Goal: Information Seeking & Learning: Learn about a topic

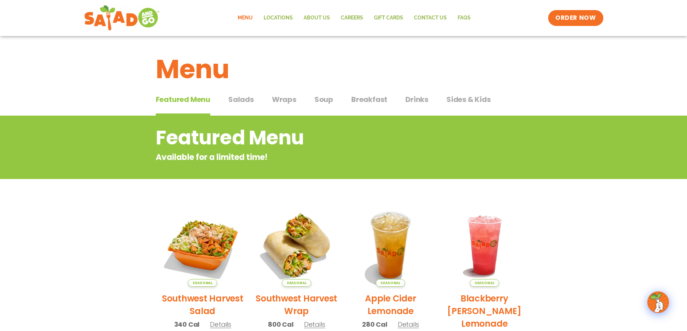
click at [238, 100] on span "Salads" at bounding box center [241, 99] width 26 height 11
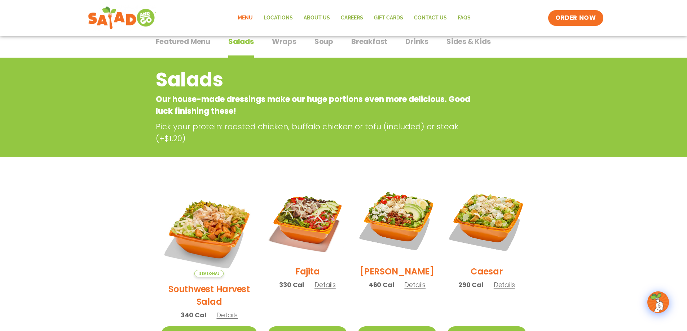
scroll to position [72, 0]
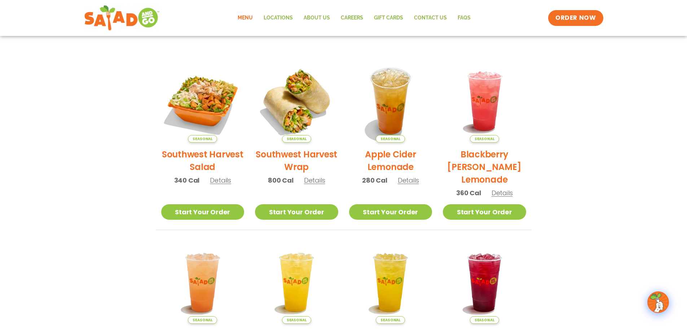
scroll to position [72, 0]
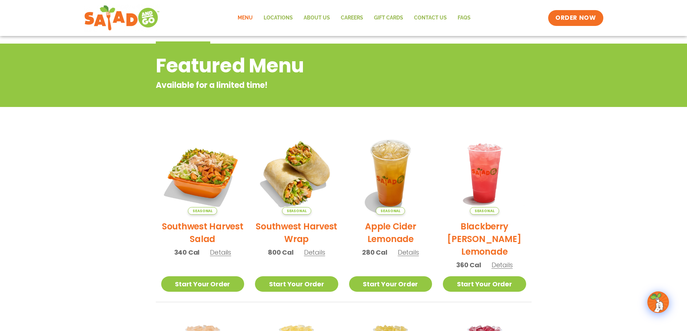
click at [248, 16] on link "Menu" at bounding box center [245, 18] width 26 height 17
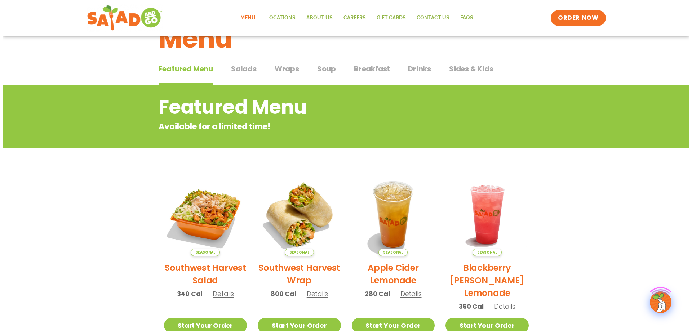
scroll to position [72, 0]
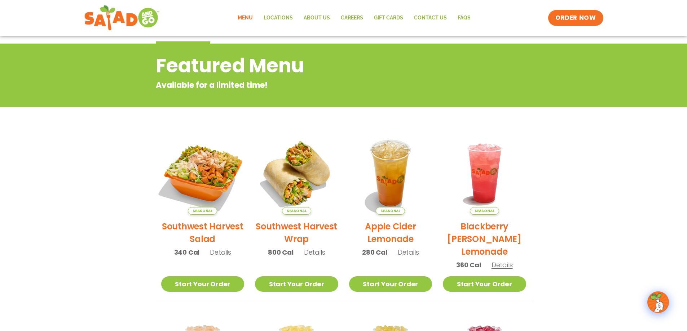
click at [189, 163] on img at bounding box center [203, 173] width 98 height 98
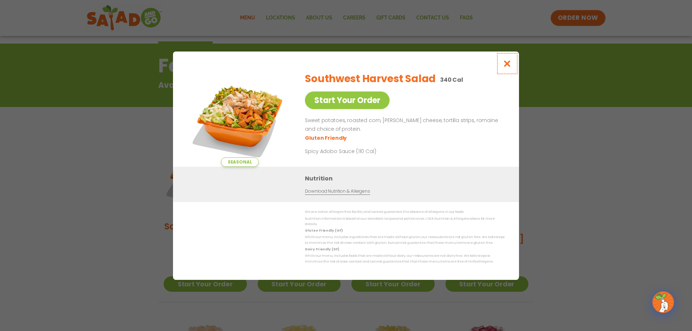
click at [509, 63] on icon "Close modal" at bounding box center [507, 64] width 9 height 8
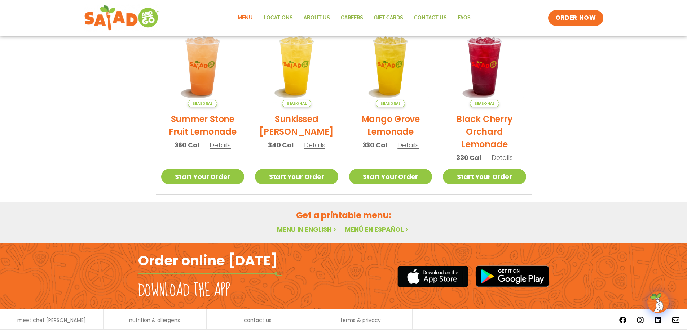
scroll to position [384, 0]
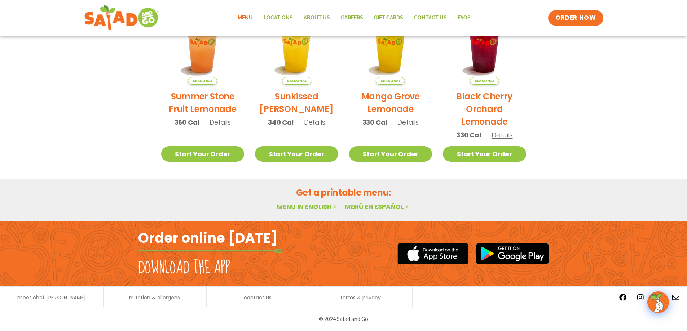
click at [322, 208] on link "Menu in English" at bounding box center [307, 206] width 61 height 9
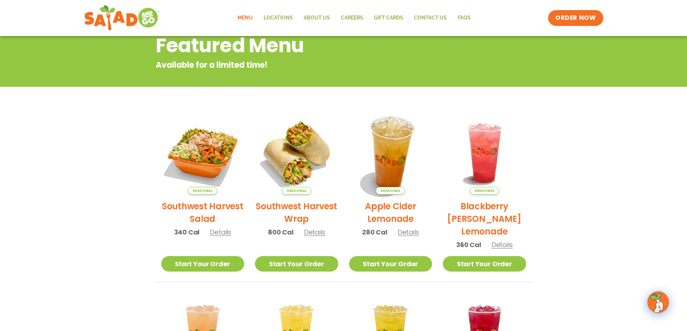
scroll to position [0, 0]
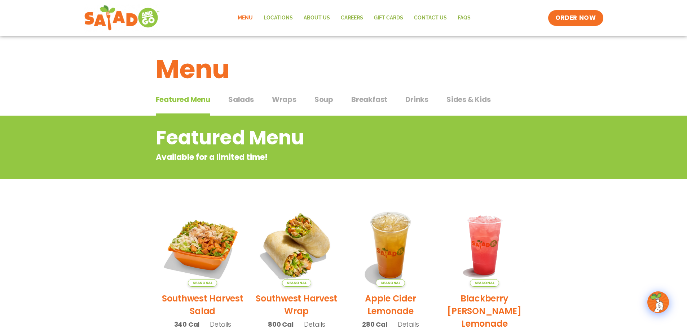
click at [416, 100] on span "Drinks" at bounding box center [416, 99] width 23 height 11
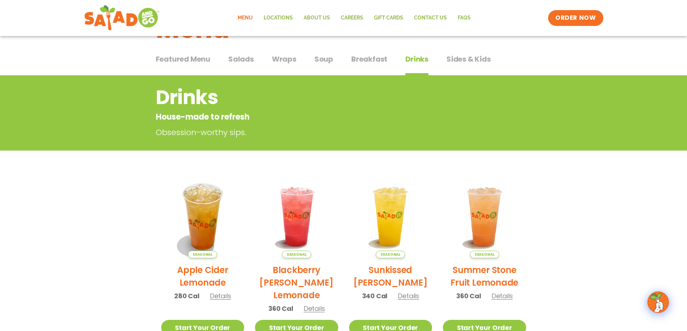
scroll to position [36, 0]
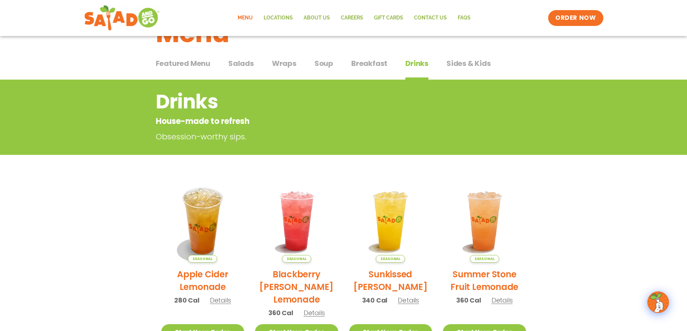
click at [467, 61] on span "Sides & Kids" at bounding box center [468, 63] width 44 height 11
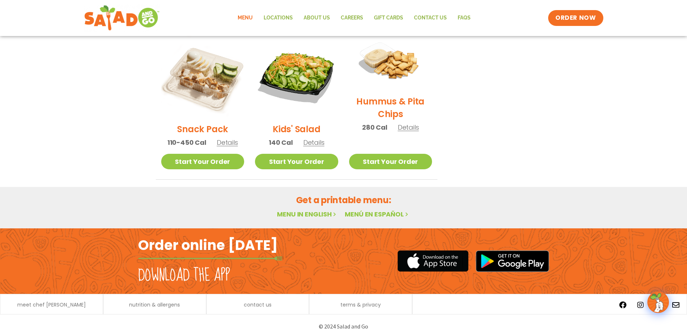
scroll to position [189, 0]
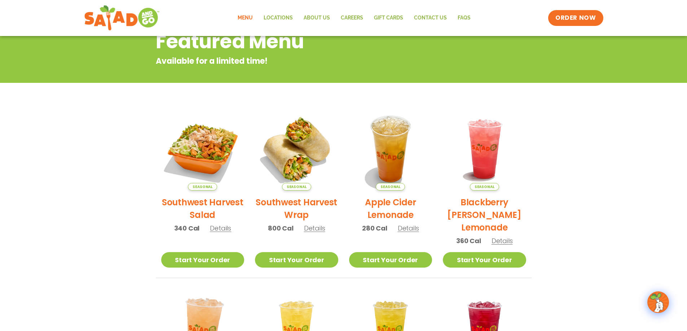
scroll to position [95, 0]
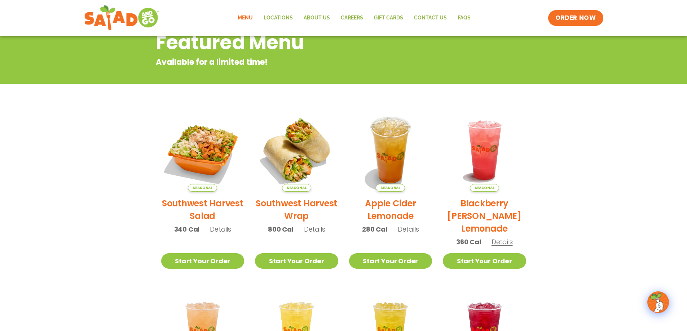
click at [250, 22] on link "Menu" at bounding box center [245, 18] width 26 height 17
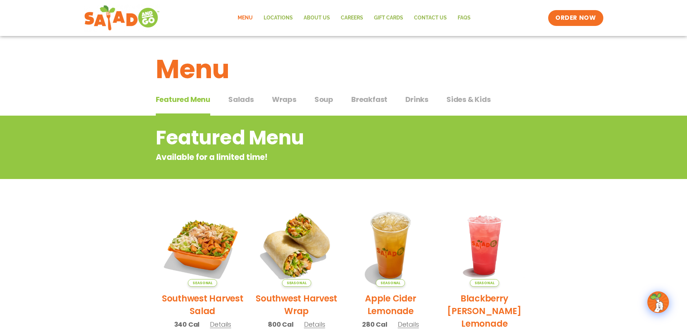
click at [239, 102] on span "Salads" at bounding box center [241, 99] width 26 height 11
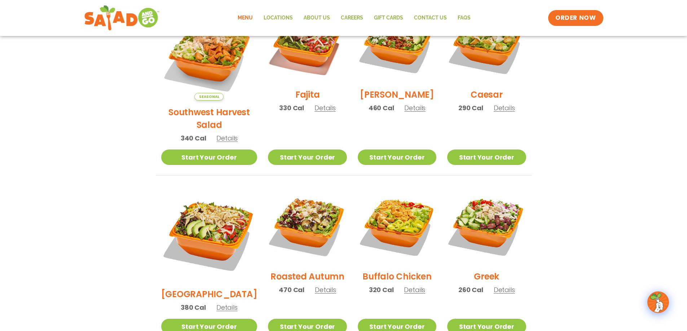
scroll to position [252, 0]
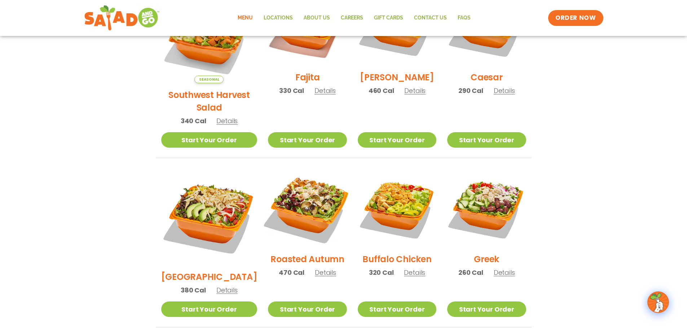
click at [300, 214] on img at bounding box center [307, 208] width 92 height 92
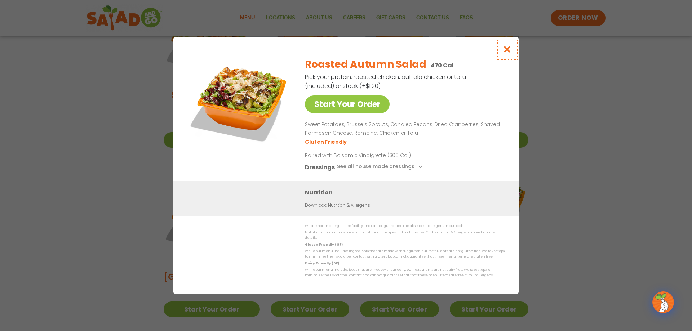
click at [513, 47] on button "Close modal" at bounding box center [507, 49] width 23 height 24
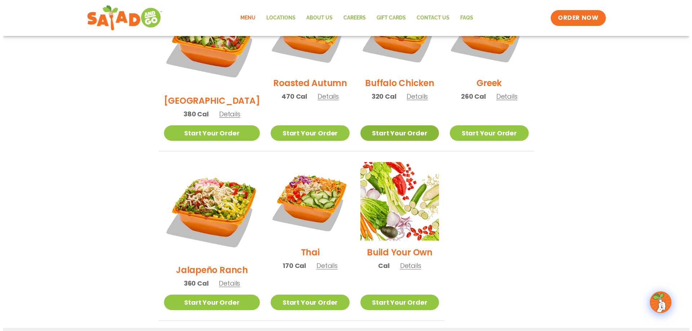
scroll to position [433, 0]
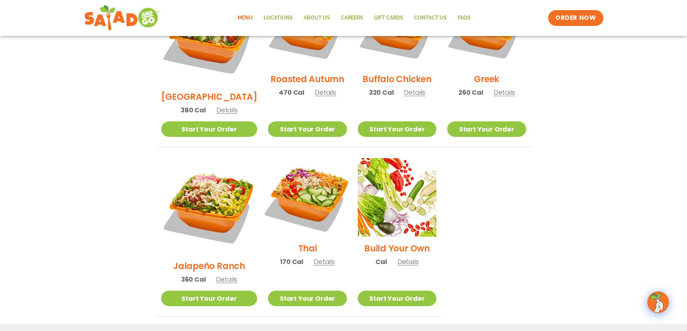
click at [311, 178] on img at bounding box center [307, 197] width 92 height 92
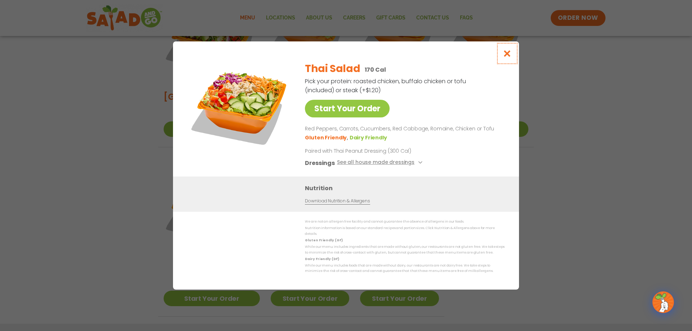
click at [507, 52] on icon "Close modal" at bounding box center [507, 54] width 9 height 8
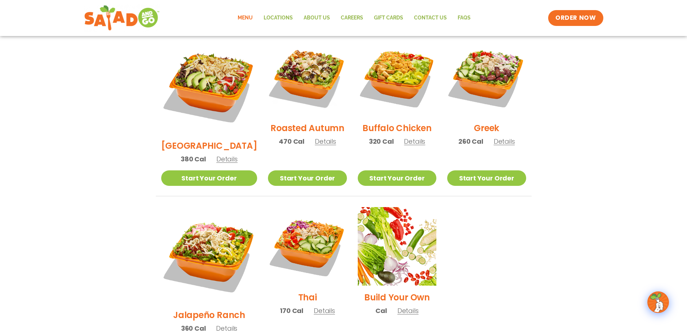
scroll to position [379, 0]
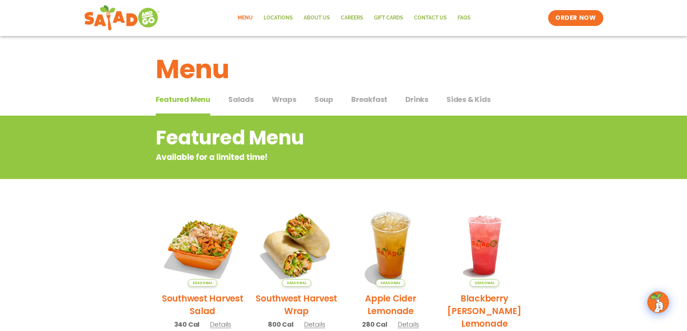
click at [459, 104] on span "Sides & Kids" at bounding box center [468, 99] width 44 height 11
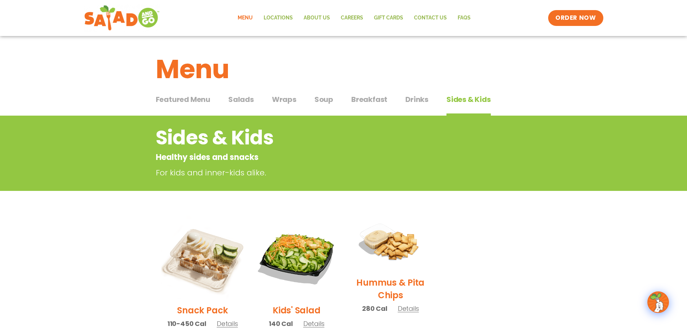
click at [417, 100] on span "Drinks" at bounding box center [416, 99] width 23 height 11
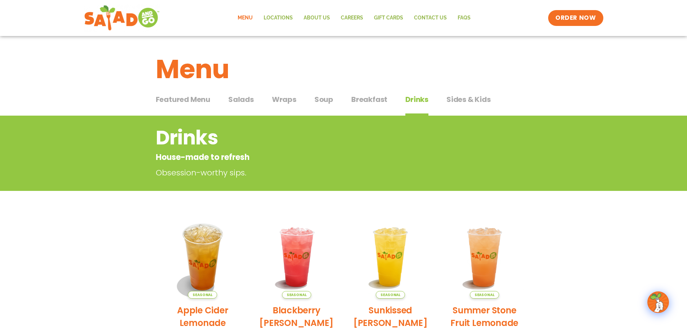
click at [322, 102] on span "Soup" at bounding box center [323, 99] width 19 height 11
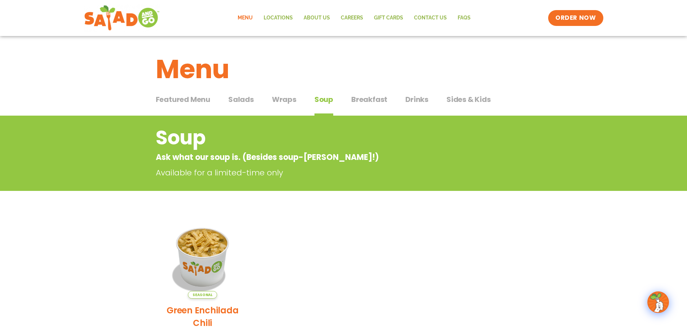
click at [283, 98] on span "Wraps" at bounding box center [284, 99] width 25 height 11
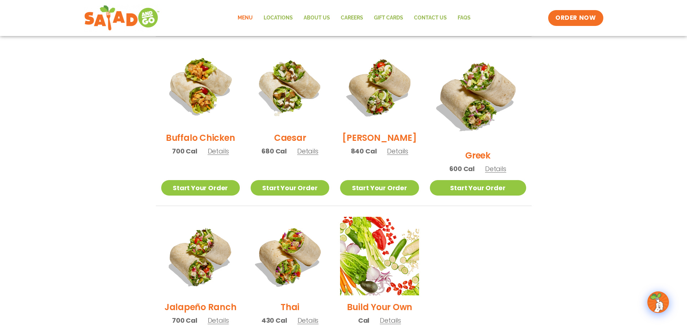
scroll to position [361, 0]
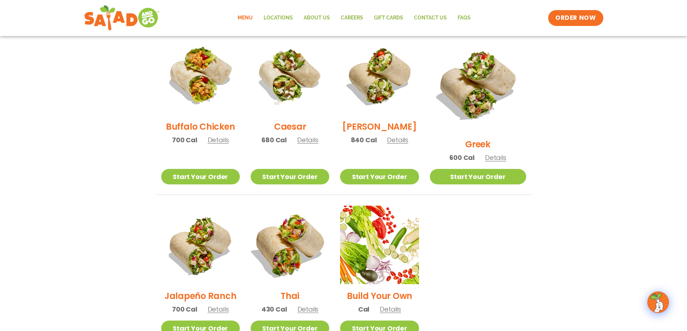
click at [310, 224] on img at bounding box center [290, 245] width 92 height 92
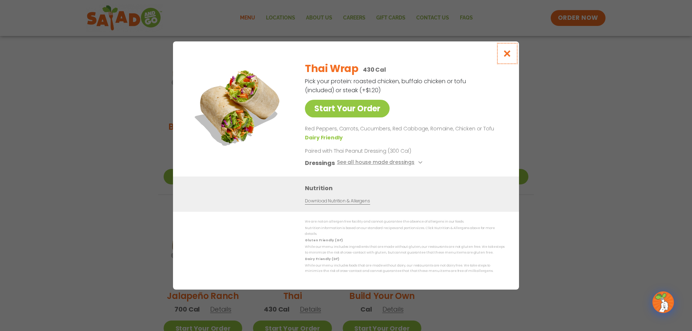
click at [512, 54] on icon "Close modal" at bounding box center [507, 54] width 9 height 8
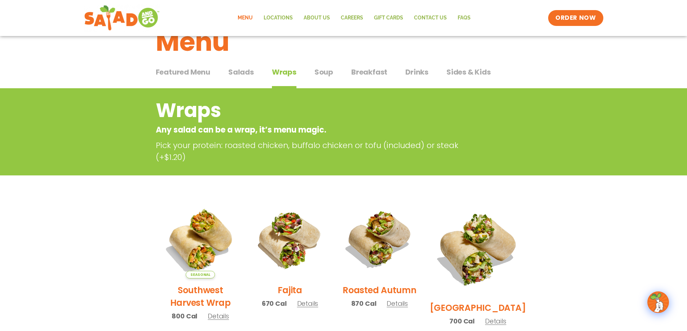
scroll to position [0, 0]
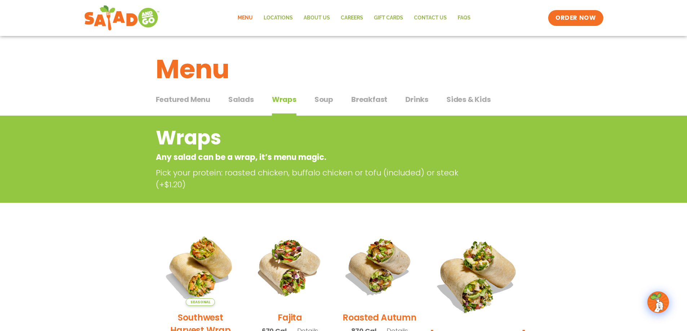
click at [247, 101] on span "Salads" at bounding box center [241, 99] width 26 height 11
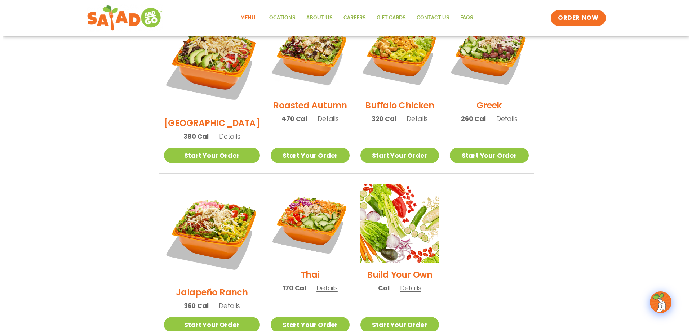
scroll to position [433, 0]
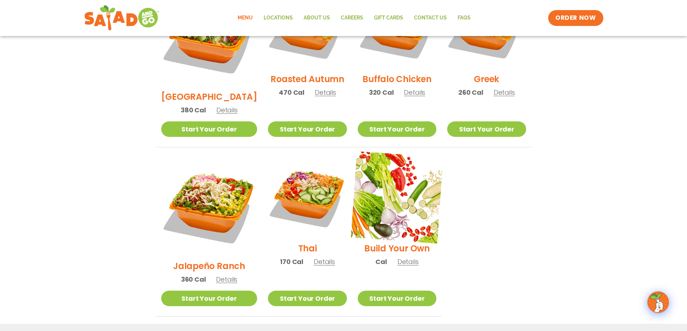
click at [373, 206] on img at bounding box center [397, 197] width 92 height 92
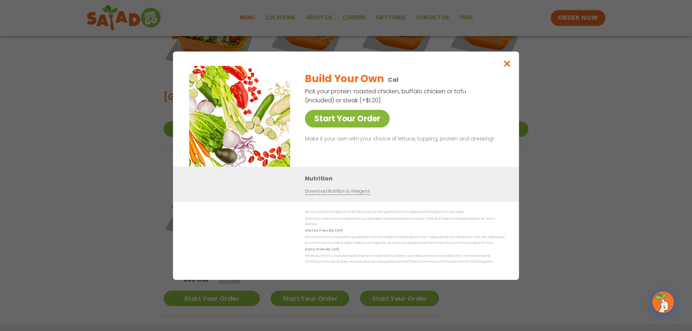
click at [358, 119] on link "Start Your Order" at bounding box center [347, 119] width 85 height 18
